Goal: Task Accomplishment & Management: Use online tool/utility

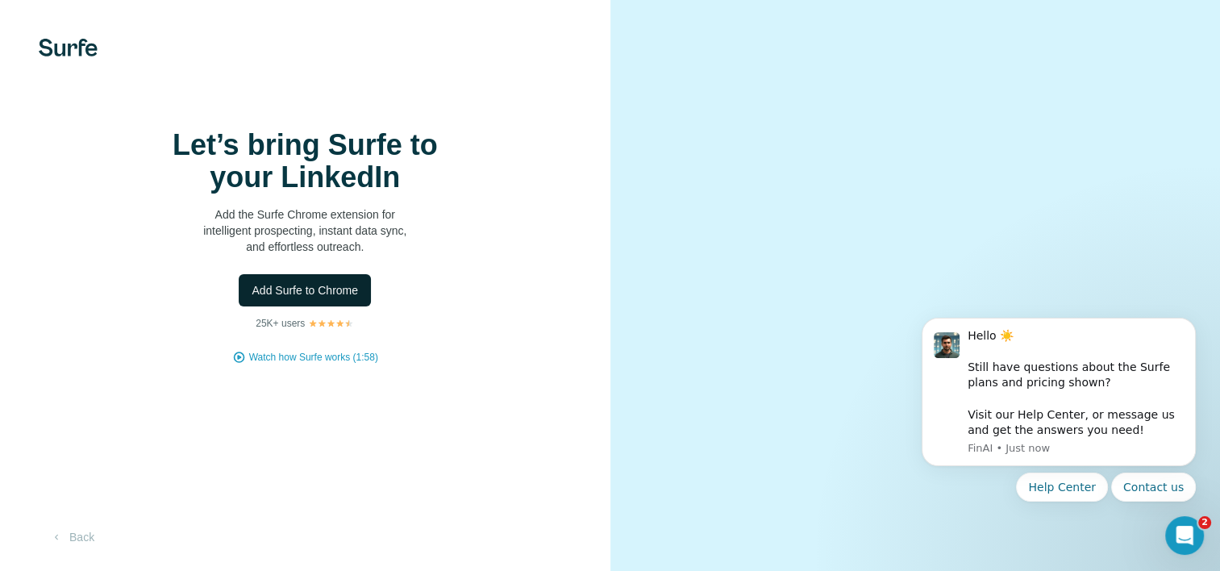
click at [326, 306] on button "Add Surfe to Chrome" at bounding box center [305, 290] width 132 height 32
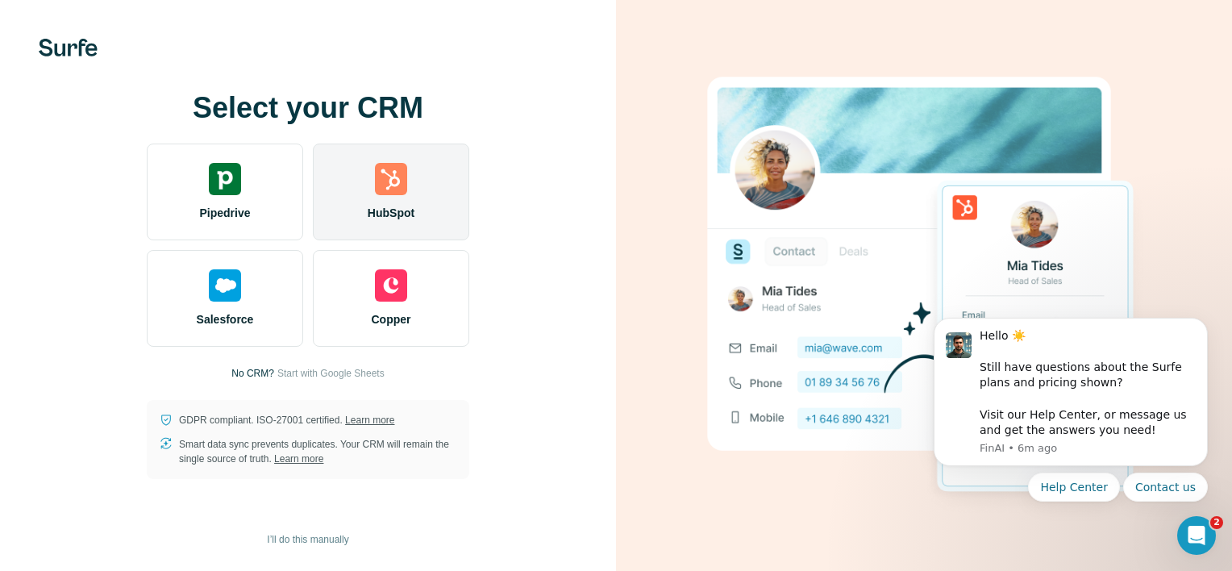
click at [383, 173] on img at bounding box center [391, 179] width 32 height 32
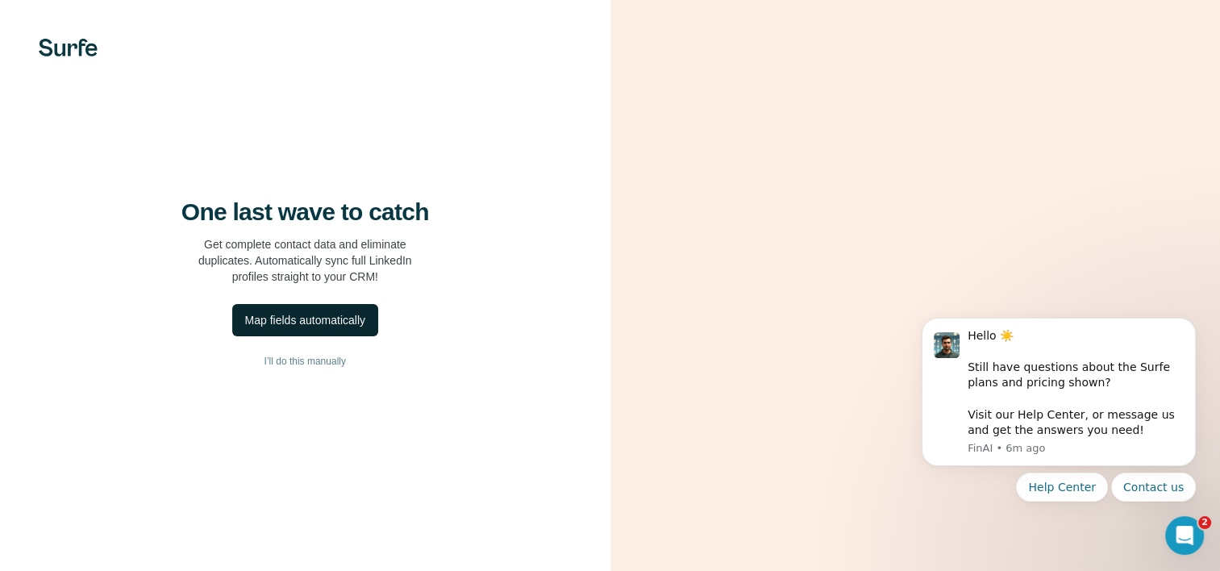
click at [302, 328] on div "Map fields automatically" at bounding box center [305, 320] width 120 height 16
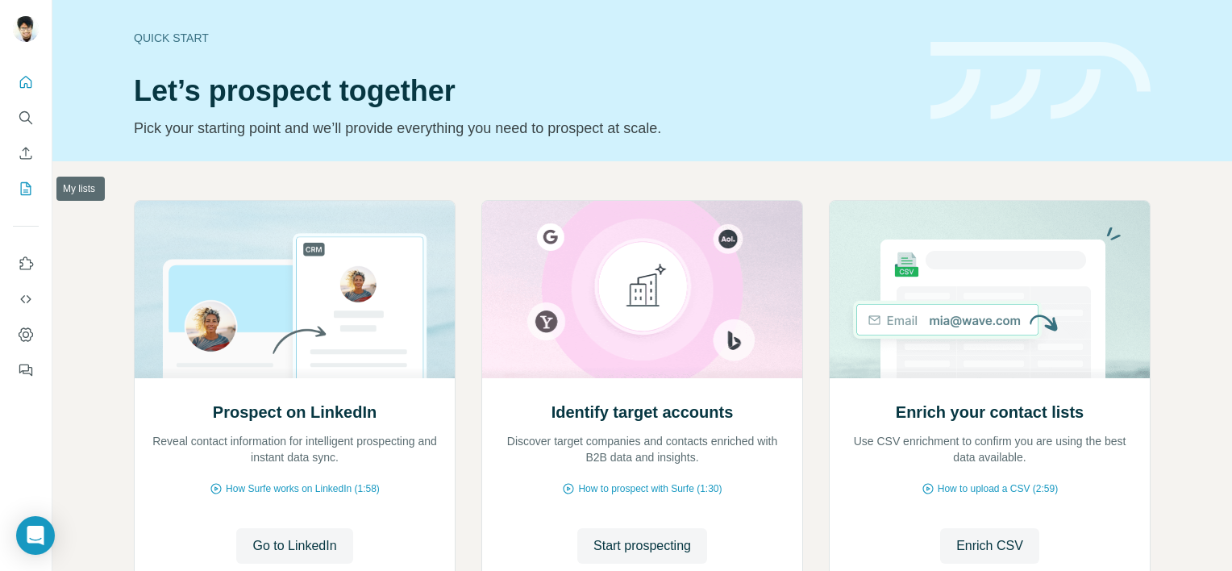
click at [23, 183] on icon "My lists" at bounding box center [26, 189] width 16 height 16
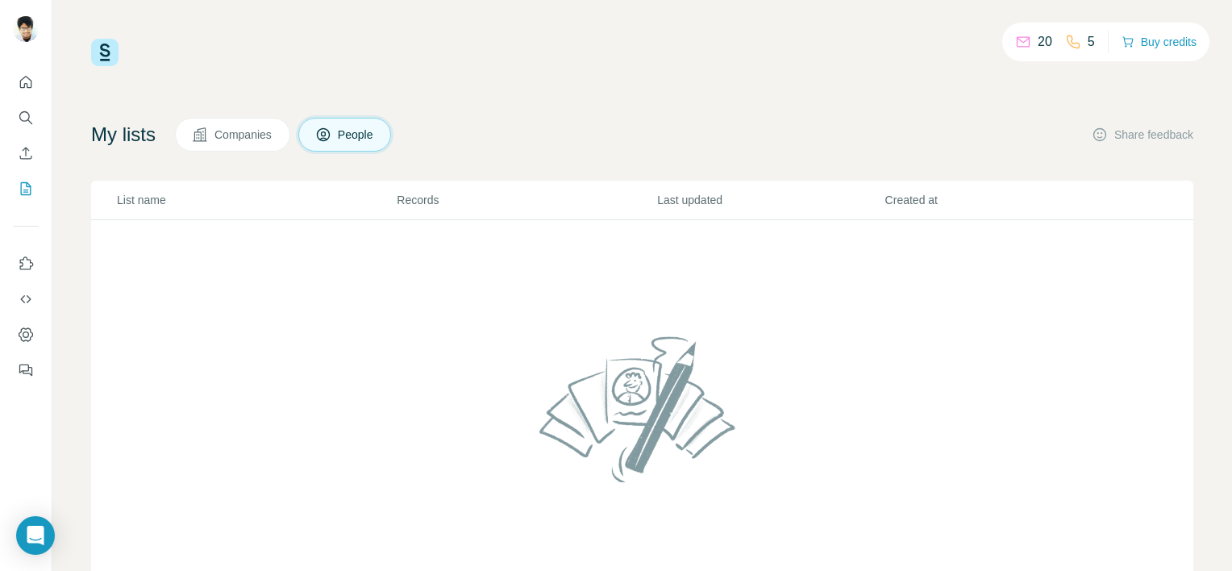
click at [215, 142] on button "Companies" at bounding box center [232, 135] width 115 height 34
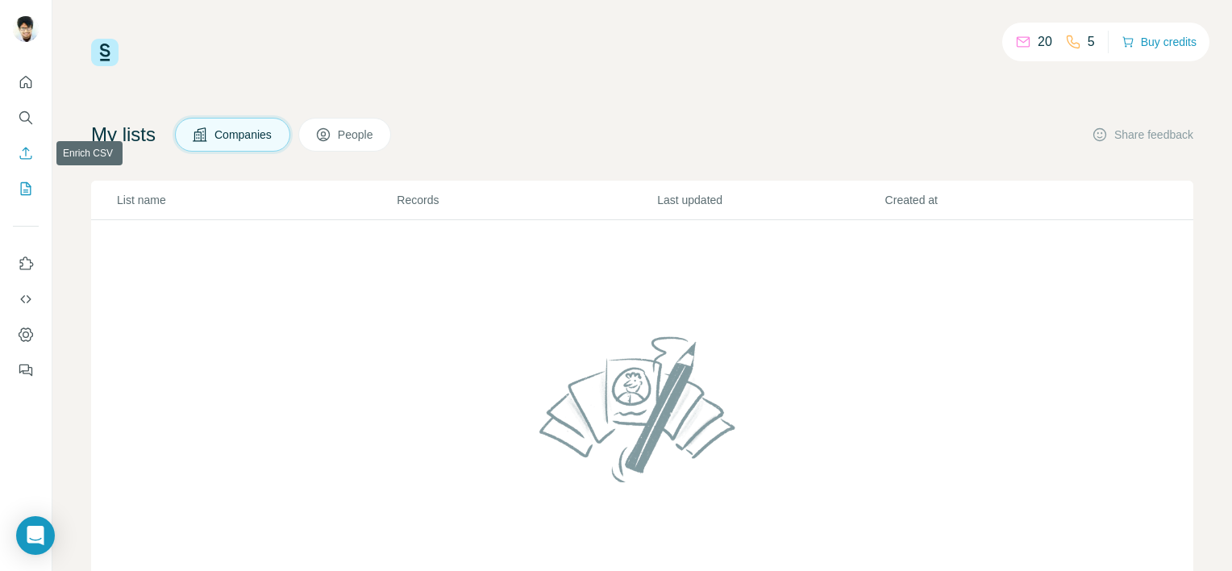
click at [29, 156] on icon "Enrich CSV" at bounding box center [26, 153] width 16 height 16
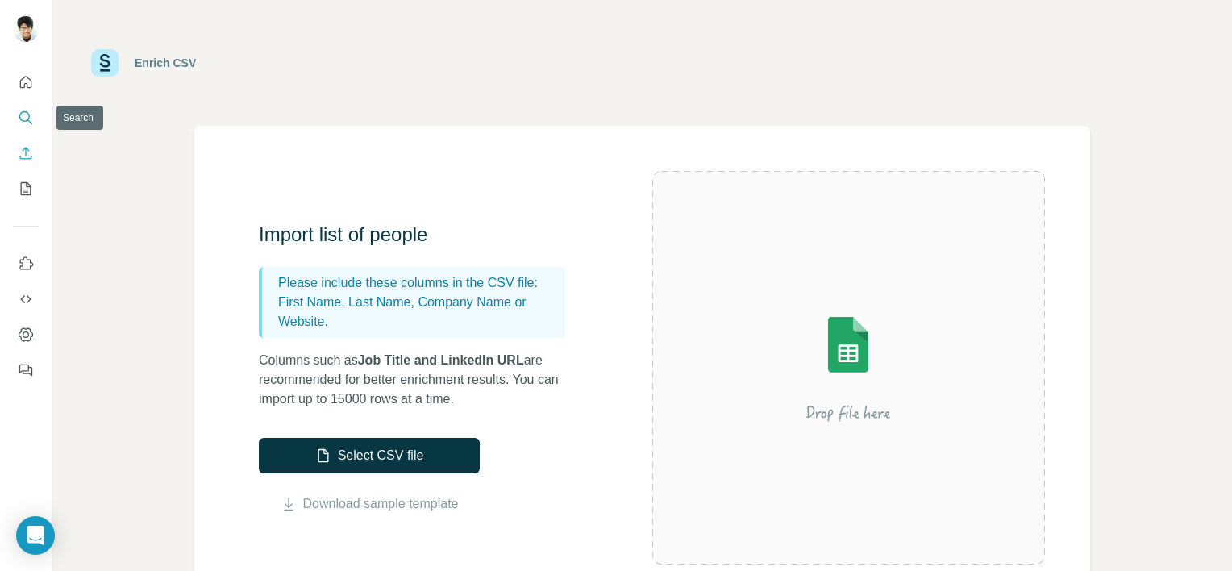
click at [23, 110] on icon "Search" at bounding box center [26, 118] width 16 height 16
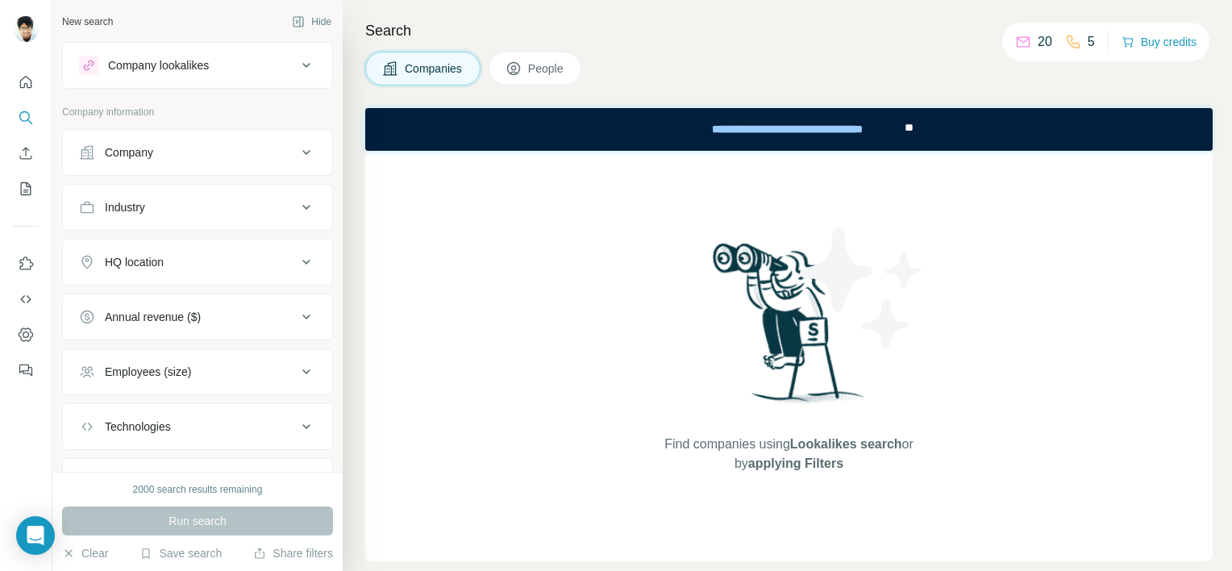
click at [543, 57] on button "People" at bounding box center [536, 69] width 94 height 34
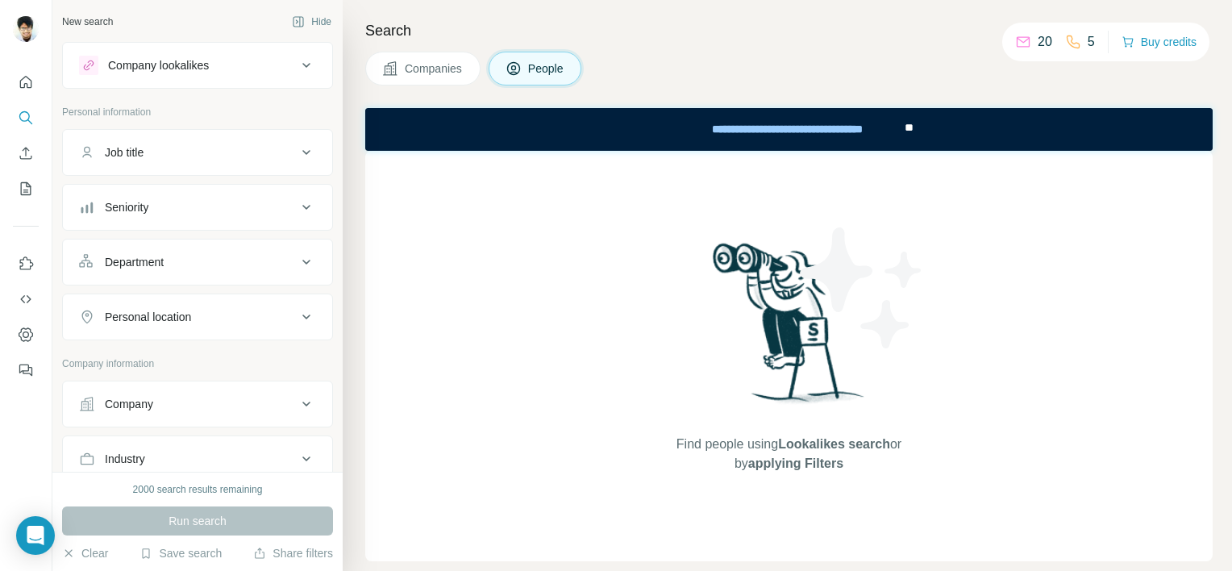
click at [177, 67] on div "Company lookalikes" at bounding box center [158, 65] width 101 height 16
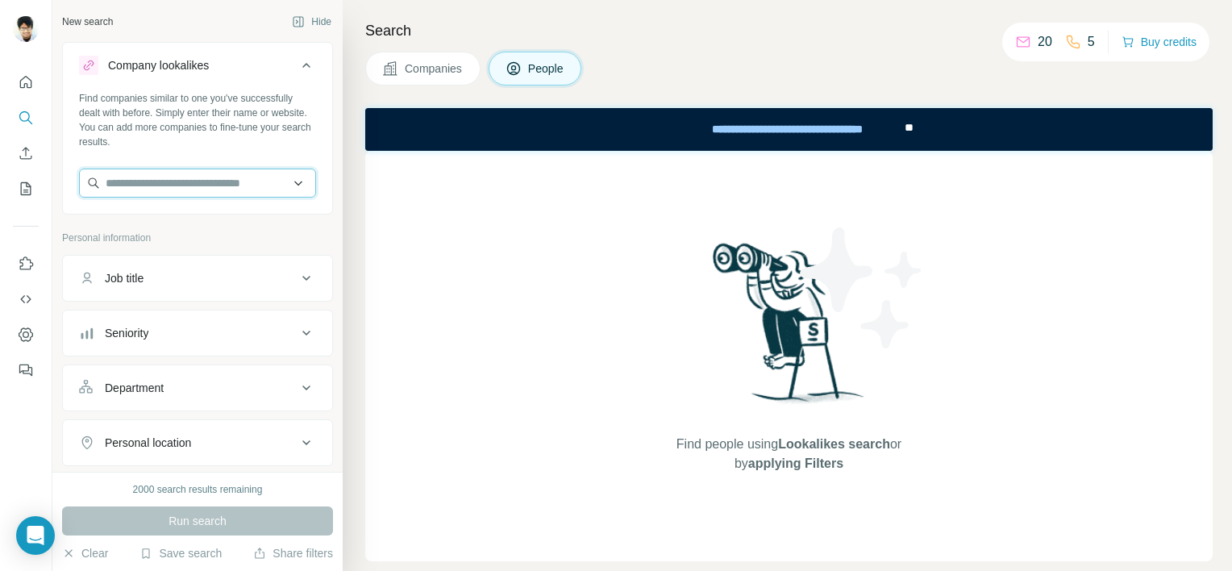
click at [177, 177] on input "text" at bounding box center [197, 183] width 237 height 29
drag, startPoint x: 197, startPoint y: 185, endPoint x: 148, endPoint y: 187, distance: 48.4
click at [148, 185] on input "**********" at bounding box center [197, 183] width 237 height 29
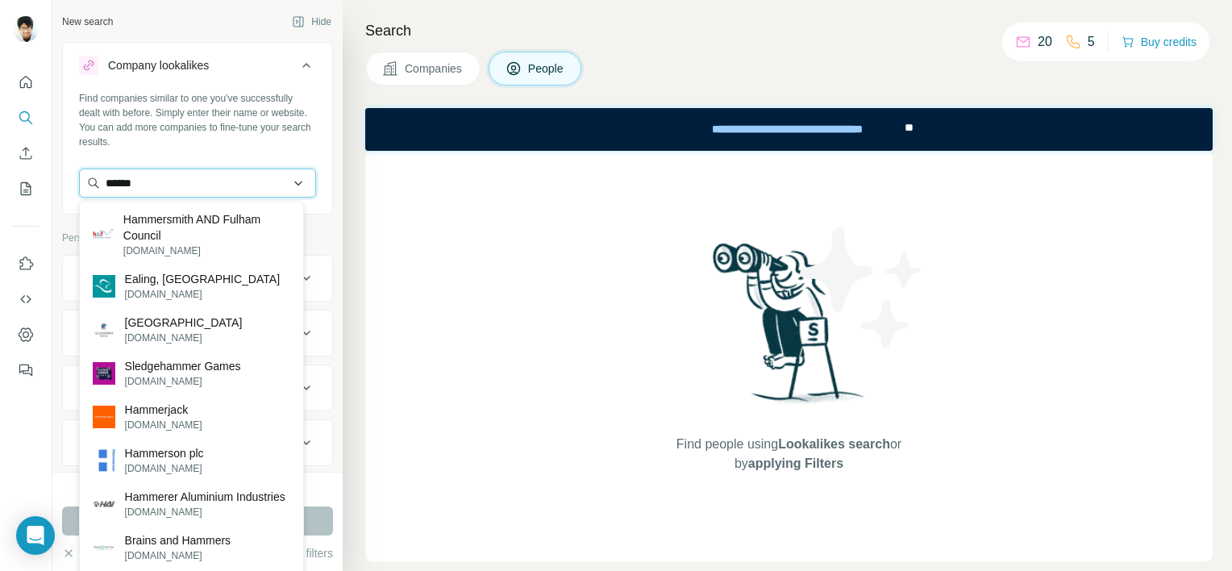
drag, startPoint x: 178, startPoint y: 177, endPoint x: 90, endPoint y: 172, distance: 88.1
click at [90, 172] on input "******" at bounding box center [197, 183] width 237 height 29
paste input "*********"
type input "**********"
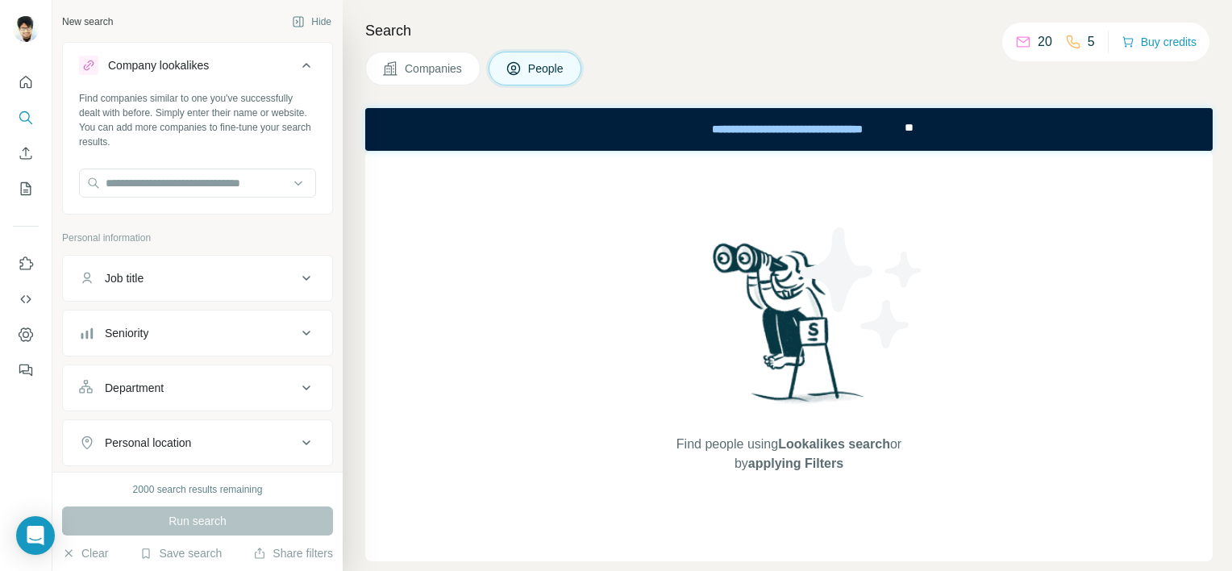
click at [490, 271] on div "Find people using Lookalikes search or by applying Filters" at bounding box center [789, 356] width 848 height 410
click at [528, 72] on button "People" at bounding box center [536, 69] width 94 height 34
click at [413, 71] on span "Companies" at bounding box center [434, 68] width 59 height 16
click at [537, 85] on div "Search Companies People Find companies using Lookalikes search or by applying F…" at bounding box center [787, 285] width 889 height 571
click at [540, 74] on span "People" at bounding box center [546, 68] width 37 height 16
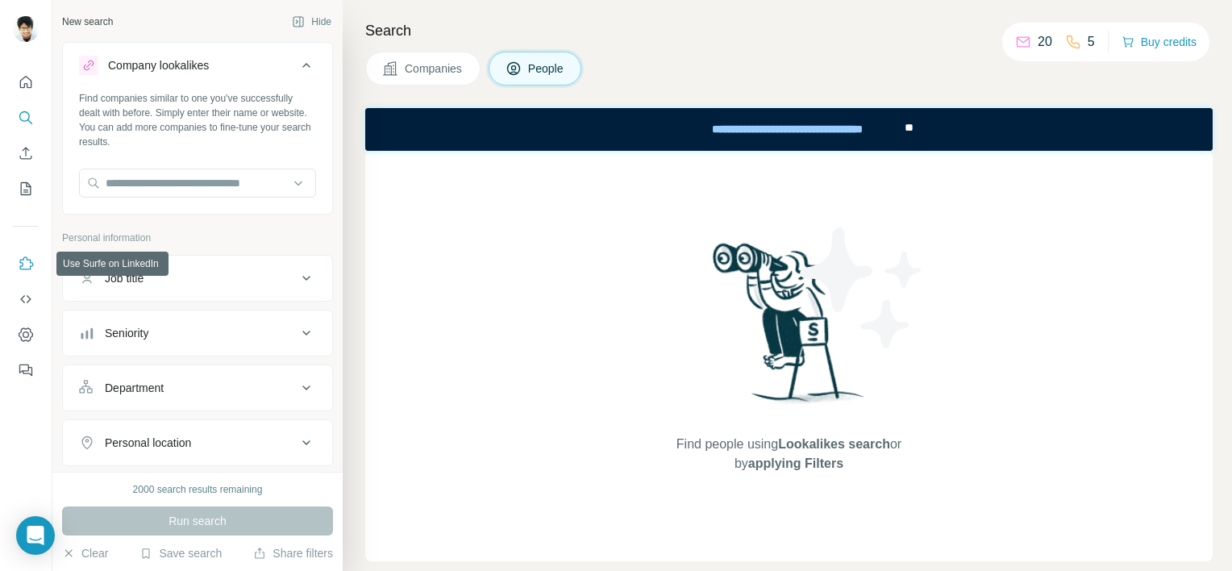
click at [19, 262] on icon "Use Surfe on LinkedIn" at bounding box center [26, 264] width 16 height 16
